Goal: Task Accomplishment & Management: Manage account settings

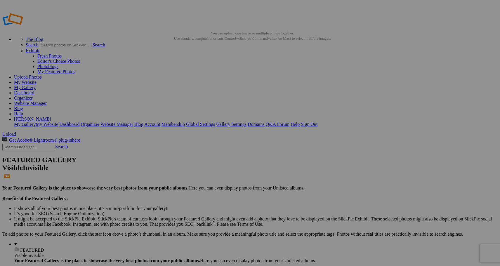
drag, startPoint x: 171, startPoint y: 87, endPoint x: 37, endPoint y: 87, distance: 133.8
drag, startPoint x: 167, startPoint y: 90, endPoint x: 54, endPoint y: 108, distance: 114.2
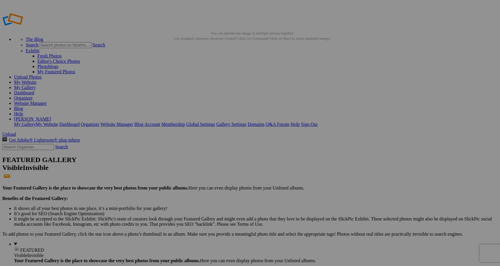
drag, startPoint x: 211, startPoint y: 89, endPoint x: 51, endPoint y: 118, distance: 162.7
drag, startPoint x: 315, startPoint y: 90, endPoint x: 58, endPoint y: 118, distance: 258.7
drag, startPoint x: 316, startPoint y: 89, endPoint x: 56, endPoint y: 114, distance: 261.6
drag, startPoint x: 206, startPoint y: 88, endPoint x: 21, endPoint y: 98, distance: 185.3
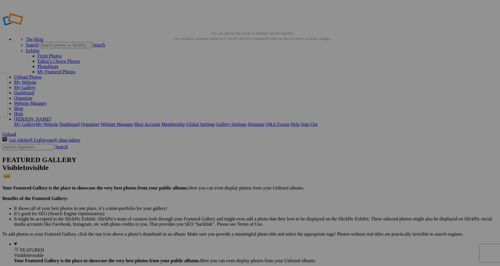
drag, startPoint x: 215, startPoint y: 93, endPoint x: 60, endPoint y: 116, distance: 156.9
drag, startPoint x: 160, startPoint y: 88, endPoint x: 46, endPoint y: 116, distance: 117.6
drag, startPoint x: 270, startPoint y: 94, endPoint x: 155, endPoint y: 86, distance: 115.2
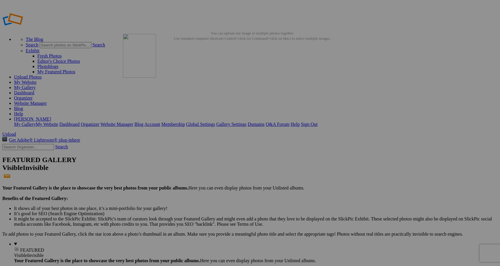
drag, startPoint x: 270, startPoint y: 158, endPoint x: 208, endPoint y: 78, distance: 101.0
drag, startPoint x: 215, startPoint y: 162, endPoint x: 258, endPoint y: 85, distance: 87.8
drag, startPoint x: 368, startPoint y: 158, endPoint x: 244, endPoint y: 76, distance: 148.4
drag, startPoint x: 219, startPoint y: 236, endPoint x: 364, endPoint y: 77, distance: 215.6
drag, startPoint x: 372, startPoint y: 242, endPoint x: 270, endPoint y: 75, distance: 195.6
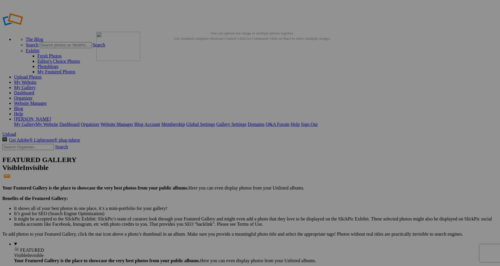
drag, startPoint x: 166, startPoint y: 236, endPoint x: 181, endPoint y: 75, distance: 161.2
drag, startPoint x: 208, startPoint y: 90, endPoint x: 150, endPoint y: 86, distance: 58.3
drag, startPoint x: 421, startPoint y: 237, endPoint x: 295, endPoint y: 145, distance: 156.0
drag, startPoint x: 123, startPoint y: 156, endPoint x: 365, endPoint y: 73, distance: 255.6
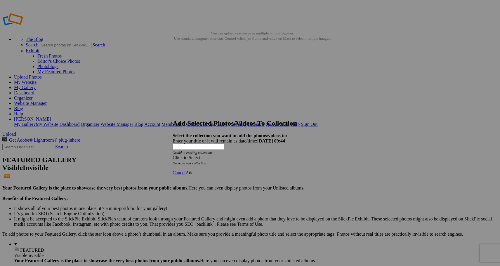
click at [173, 155] on span at bounding box center [173, 157] width 0 height 5
click at [218, 153] on link "Homepage" at bounding box center [208, 150] width 20 height 5
click at [194, 170] on span "Add" at bounding box center [190, 172] width 8 height 5
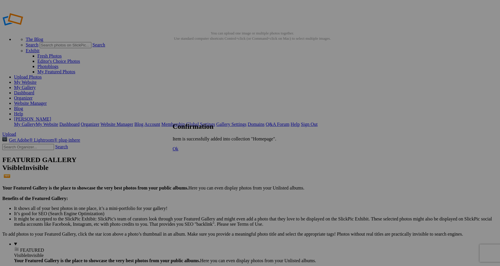
click at [276, 152] on div "Ok" at bounding box center [225, 148] width 104 height 5
click at [179, 151] on span "Ok" at bounding box center [176, 148] width 6 height 5
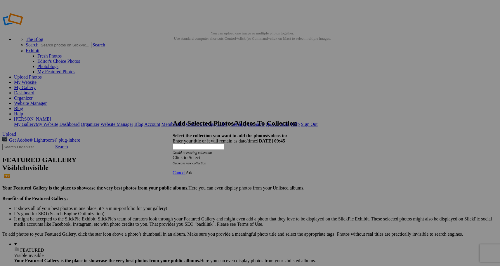
click at [173, 155] on span at bounding box center [173, 157] width 0 height 5
click at [218, 153] on link "Homepage" at bounding box center [208, 150] width 20 height 5
click at [194, 170] on span "Add" at bounding box center [190, 172] width 8 height 5
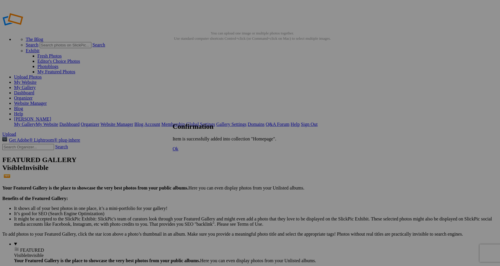
click at [179, 151] on span "Ok" at bounding box center [176, 148] width 6 height 5
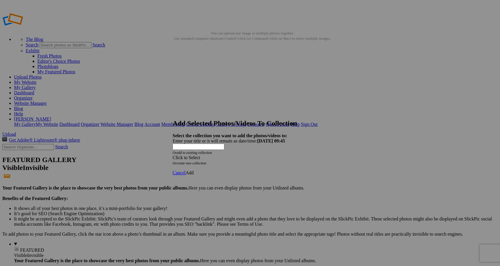
click at [173, 155] on span at bounding box center [173, 157] width 0 height 5
click at [218, 153] on link "Homepage" at bounding box center [208, 150] width 20 height 5
click at [194, 170] on span "Add" at bounding box center [190, 172] width 8 height 5
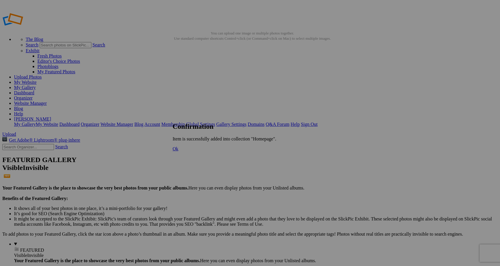
click at [179, 151] on span "Ok" at bounding box center [176, 148] width 6 height 5
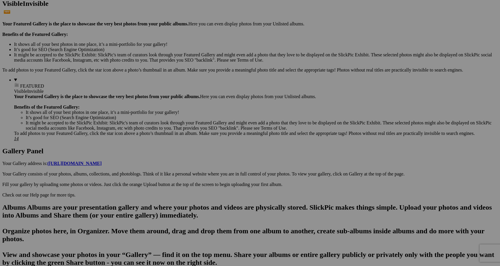
scroll to position [164, 0]
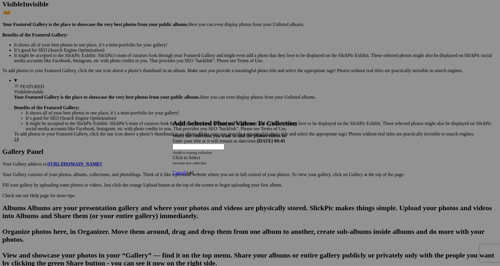
click at [173, 155] on span at bounding box center [173, 157] width 0 height 5
click at [218, 153] on link "Homepage" at bounding box center [208, 150] width 20 height 5
click at [194, 170] on span "Add" at bounding box center [190, 172] width 8 height 5
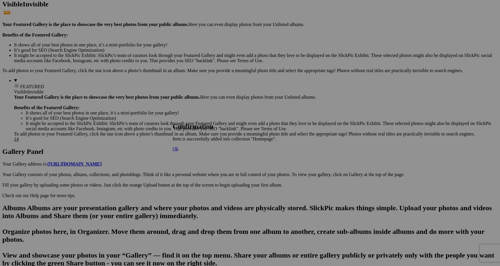
click at [179, 151] on span "Ok" at bounding box center [176, 148] width 6 height 5
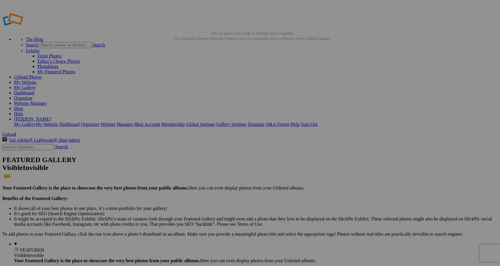
scroll to position [0, 0]
click at [197, 154] on span "Yes" at bounding box center [193, 155] width 7 height 5
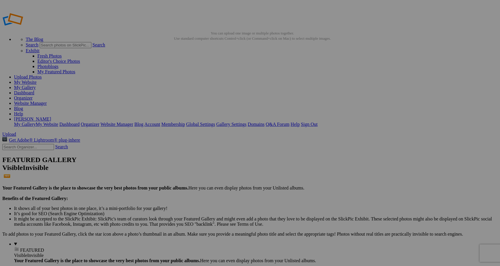
click at [197, 153] on span "Yes" at bounding box center [193, 155] width 7 height 5
drag, startPoint x: 161, startPoint y: 91, endPoint x: 101, endPoint y: 74, distance: 61.9
drag, startPoint x: 164, startPoint y: 86, endPoint x: 122, endPoint y: 134, distance: 64.6
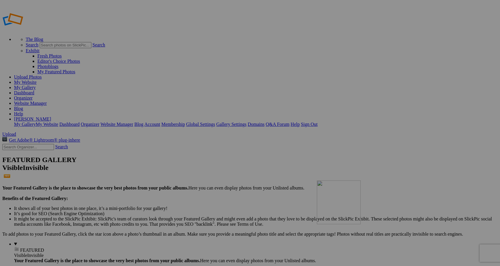
drag, startPoint x: 426, startPoint y: 98, endPoint x: 401, endPoint y: 222, distance: 126.1
drag, startPoint x: 167, startPoint y: 161, endPoint x: 188, endPoint y: 75, distance: 88.4
click at [37, 80] on link "My Website" at bounding box center [25, 82] width 23 height 5
click at [42, 75] on link "Upload Photos" at bounding box center [28, 77] width 28 height 5
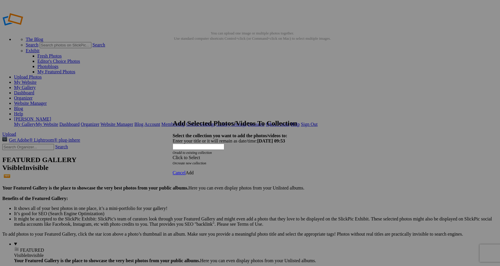
click at [173, 155] on span at bounding box center [173, 157] width 0 height 5
click at [218, 153] on link "Homepage" at bounding box center [208, 150] width 20 height 5
click at [194, 170] on span "Add" at bounding box center [190, 172] width 8 height 5
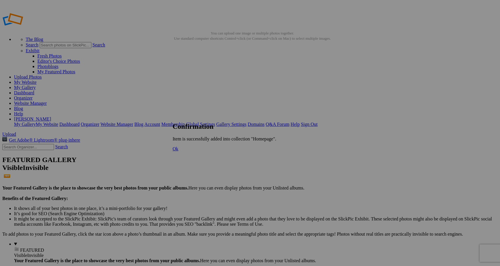
click at [179, 151] on span "Ok" at bounding box center [176, 148] width 6 height 5
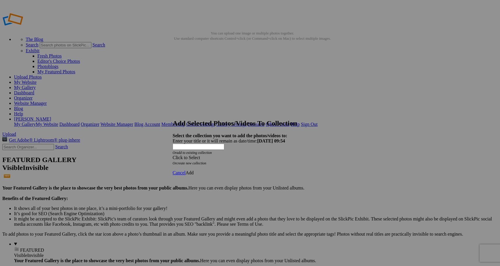
click at [173, 155] on span at bounding box center [173, 157] width 0 height 5
click at [218, 153] on link "Homepage" at bounding box center [208, 150] width 20 height 5
click at [194, 170] on span "Add" at bounding box center [190, 172] width 8 height 5
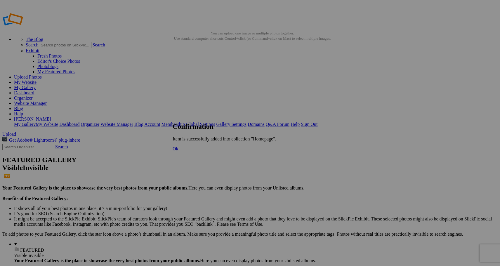
click at [179, 151] on span "Ok" at bounding box center [176, 148] width 6 height 5
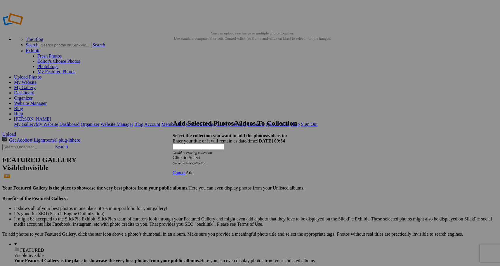
click at [173, 155] on span at bounding box center [173, 157] width 0 height 5
click at [218, 153] on link "Homepage" at bounding box center [208, 150] width 20 height 5
click at [194, 170] on span "Add" at bounding box center [190, 172] width 8 height 5
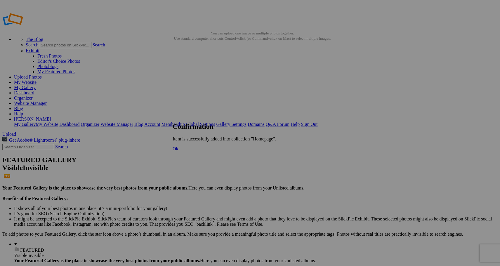
click at [179, 151] on span "Ok" at bounding box center [176, 148] width 6 height 5
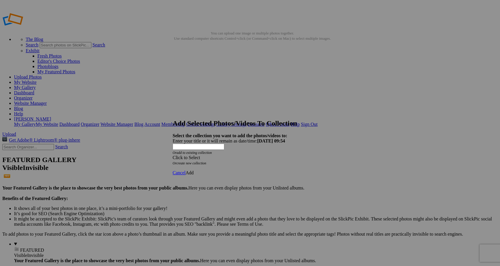
click at [173, 155] on span at bounding box center [173, 157] width 0 height 5
click at [218, 153] on link "Homepage" at bounding box center [208, 150] width 20 height 5
click at [194, 170] on span "Add" at bounding box center [190, 172] width 8 height 5
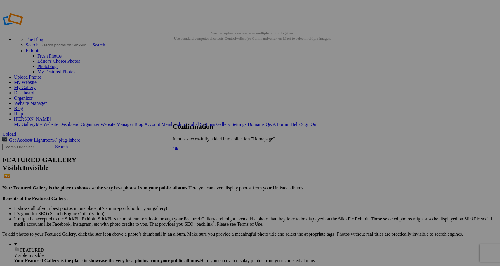
click at [179, 151] on span "Ok" at bounding box center [176, 148] width 6 height 5
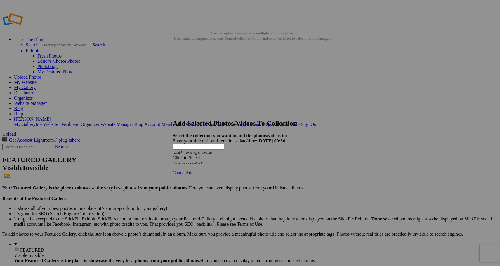
click at [285, 155] on div "Click to Select" at bounding box center [250, 157] width 155 height 5
click at [218, 153] on link "Homepage" at bounding box center [208, 150] width 20 height 5
click at [194, 170] on span "Add" at bounding box center [190, 172] width 8 height 5
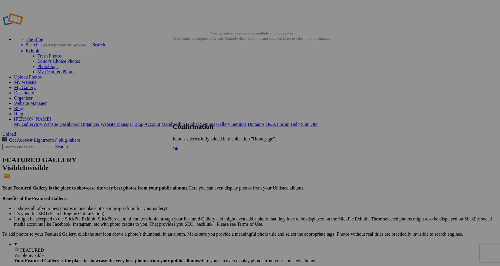
click at [179, 151] on span "Ok" at bounding box center [176, 148] width 6 height 5
drag, startPoint x: 160, startPoint y: 92, endPoint x: 51, endPoint y: 96, distance: 108.5
drag, startPoint x: 209, startPoint y: 88, endPoint x: 53, endPoint y: 98, distance: 155.8
drag, startPoint x: 220, startPoint y: 92, endPoint x: 58, endPoint y: 96, distance: 162.0
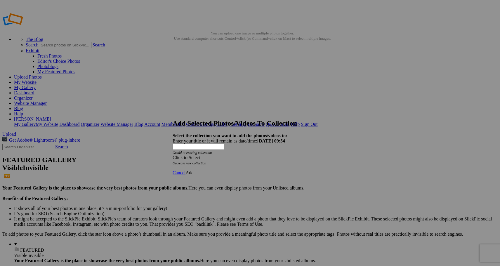
click at [173, 155] on span at bounding box center [173, 157] width 0 height 5
click at [218, 153] on link "Homepage" at bounding box center [208, 150] width 20 height 5
click at [194, 170] on span "Add" at bounding box center [190, 172] width 8 height 5
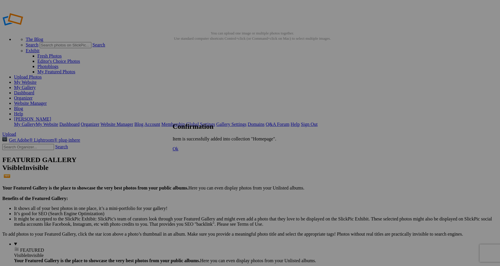
click at [179, 151] on span "Ok" at bounding box center [176, 148] width 6 height 5
drag, startPoint x: 170, startPoint y: 91, endPoint x: 49, endPoint y: 98, distance: 120.9
drag, startPoint x: 162, startPoint y: 90, endPoint x: 58, endPoint y: 117, distance: 107.7
drag, startPoint x: 164, startPoint y: 96, endPoint x: 66, endPoint y: 118, distance: 100.1
drag, startPoint x: 160, startPoint y: 96, endPoint x: 61, endPoint y: 117, distance: 101.1
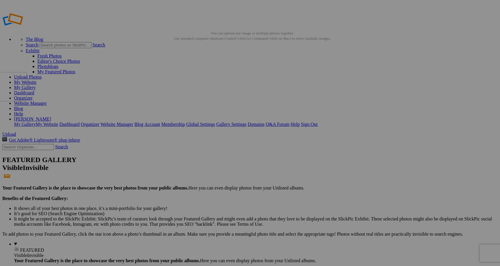
drag, startPoint x: 162, startPoint y: 89, endPoint x: 67, endPoint y: 115, distance: 98.8
drag, startPoint x: 160, startPoint y: 91, endPoint x: 66, endPoint y: 117, distance: 97.2
drag, startPoint x: 222, startPoint y: 83, endPoint x: 47, endPoint y: 70, distance: 174.6
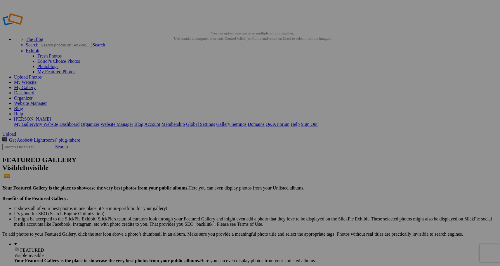
drag, startPoint x: 213, startPoint y: 87, endPoint x: 47, endPoint y: 73, distance: 166.6
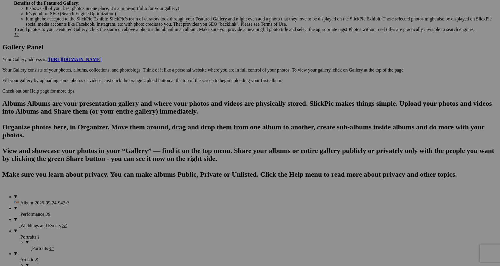
scroll to position [268, 0]
click at [211, 157] on span "Yes" at bounding box center [208, 155] width 7 height 5
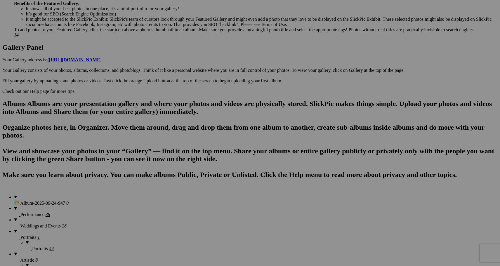
click at [211, 155] on span "Yes" at bounding box center [208, 155] width 7 height 5
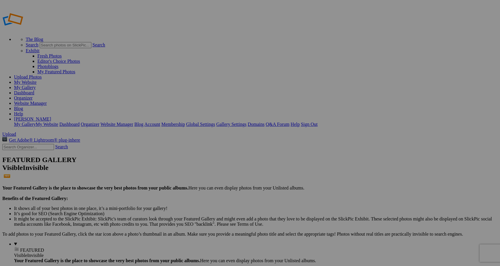
scroll to position [0, 0]
drag, startPoint x: 428, startPoint y: 84, endPoint x: 102, endPoint y: 72, distance: 326.3
drag, startPoint x: 222, startPoint y: 160, endPoint x: 155, endPoint y: 72, distance: 111.1
drag, startPoint x: 216, startPoint y: 158, endPoint x: 215, endPoint y: 75, distance: 83.0
drag, startPoint x: 170, startPoint y: 160, endPoint x: 250, endPoint y: 75, distance: 116.4
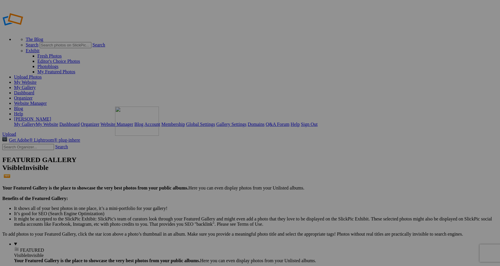
drag, startPoint x: 370, startPoint y: 86, endPoint x: 199, endPoint y: 149, distance: 182.0
drag, startPoint x: 321, startPoint y: 163, endPoint x: 296, endPoint y: 78, distance: 88.3
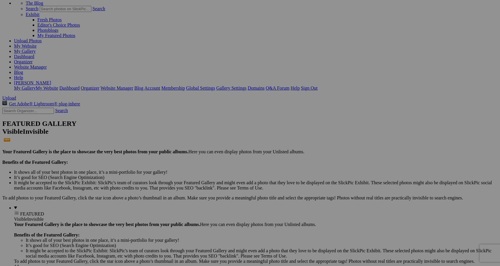
scroll to position [34, 0]
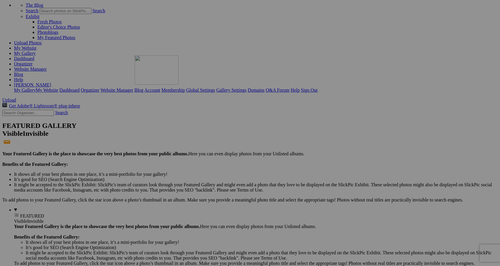
drag, startPoint x: 108, startPoint y: 205, endPoint x: 219, endPoint y: 107, distance: 147.8
drag, startPoint x: 211, startPoint y: 129, endPoint x: 89, endPoint y: 127, distance: 122.2
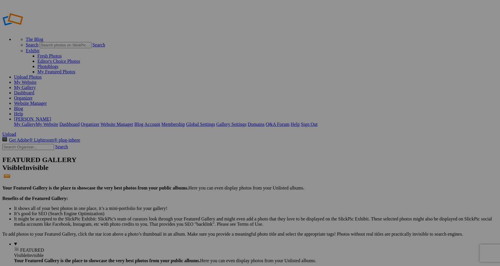
scroll to position [0, 0]
click at [37, 80] on link "My Website" at bounding box center [25, 82] width 23 height 5
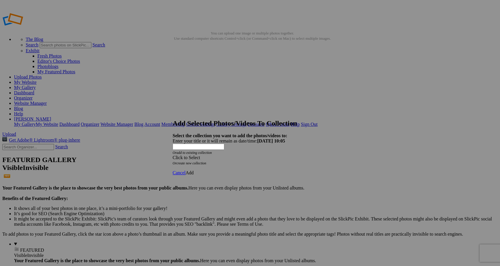
click at [173, 155] on span at bounding box center [173, 157] width 0 height 5
click at [218, 153] on link "Homepage" at bounding box center [208, 150] width 20 height 5
click at [194, 170] on span "Add" at bounding box center [190, 172] width 8 height 5
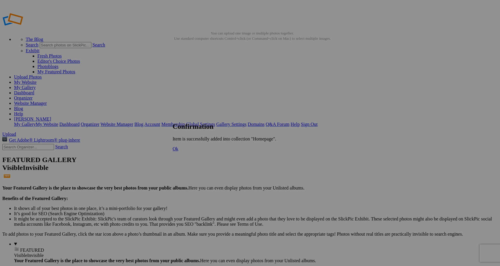
click at [179, 151] on span "Ok" at bounding box center [176, 148] width 6 height 5
drag, startPoint x: 162, startPoint y: 88, endPoint x: 51, endPoint y: 79, distance: 111.6
drag, startPoint x: 162, startPoint y: 89, endPoint x: 50, endPoint y: 80, distance: 112.6
drag, startPoint x: 159, startPoint y: 86, endPoint x: 51, endPoint y: 78, distance: 108.1
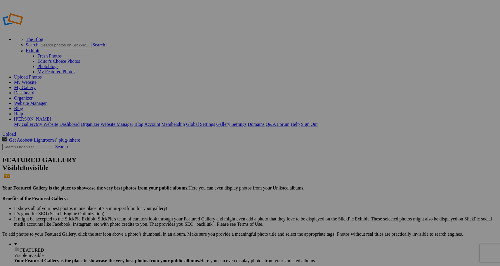
drag, startPoint x: 113, startPoint y: 91, endPoint x: 305, endPoint y: 71, distance: 193.7
drag, startPoint x: 364, startPoint y: 88, endPoint x: 242, endPoint y: 151, distance: 137.2
click at [37, 80] on link "My Website" at bounding box center [25, 82] width 23 height 5
